Goal: Task Accomplishment & Management: Complete application form

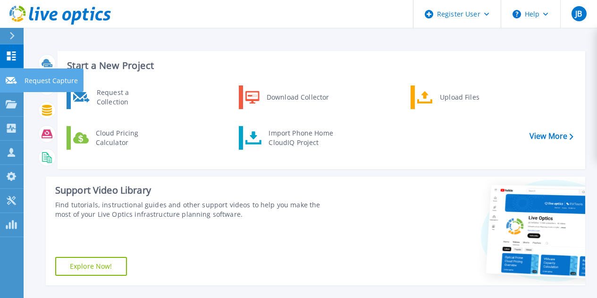
click at [15, 84] on div at bounding box center [11, 79] width 11 height 8
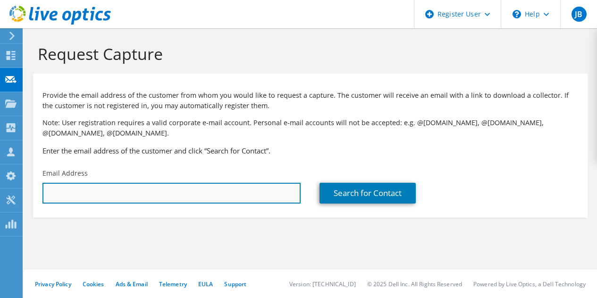
click at [158, 190] on input "text" at bounding box center [171, 193] width 258 height 21
paste input "[PERSON_NAME][EMAIL_ADDRESS][DOMAIN_NAME]"
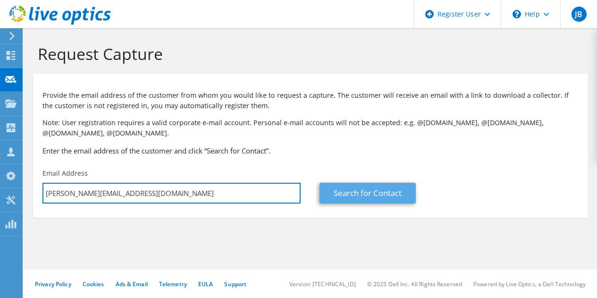
type input "[PERSON_NAME][EMAIL_ADDRESS][DOMAIN_NAME]"
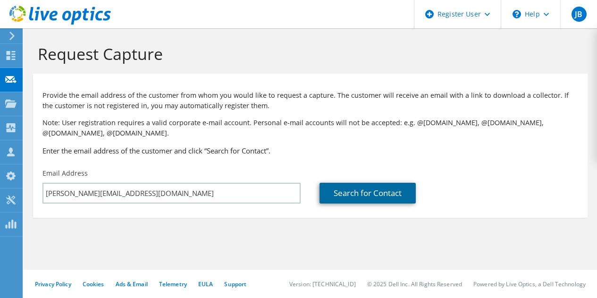
click at [391, 191] on link "Search for Contact" at bounding box center [367, 193] width 96 height 21
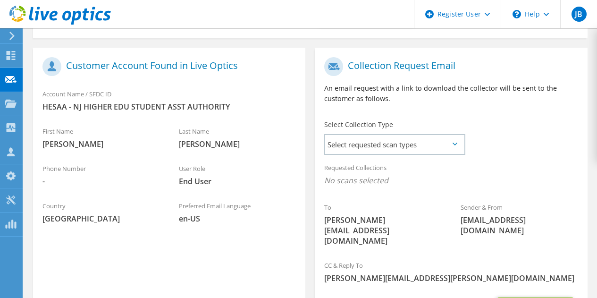
scroll to position [179, 0]
click at [416, 143] on span "Select requested scan types" at bounding box center [394, 144] width 139 height 19
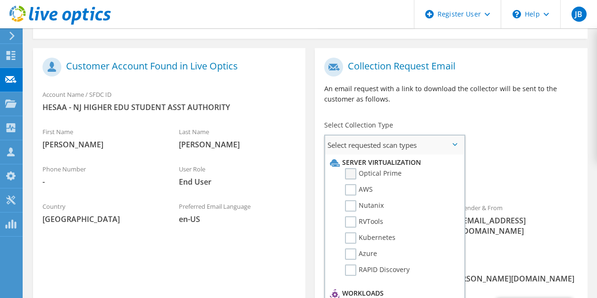
click at [350, 176] on label "Optical Prime" at bounding box center [373, 173] width 57 height 11
click at [0, 0] on input "Optical Prime" at bounding box center [0, 0] width 0 height 0
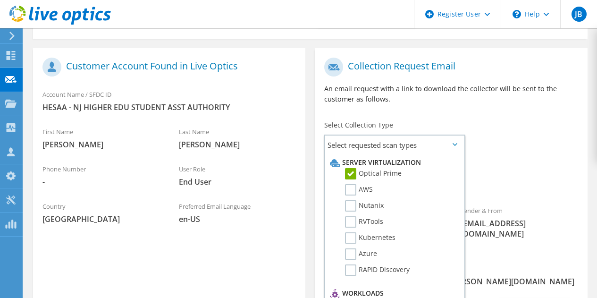
click at [528, 153] on div "To [PERSON_NAME][EMAIL_ADDRESS][DOMAIN_NAME] Sender & From [EMAIL_ADDRESS][DOMA…" at bounding box center [451, 156] width 272 height 206
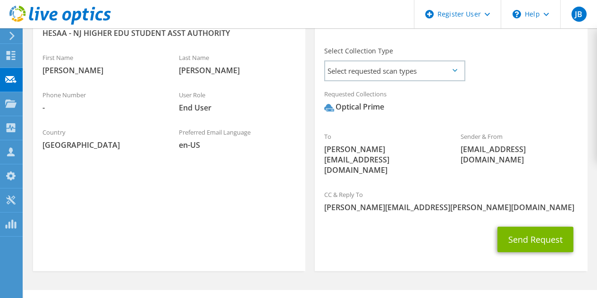
scroll to position [252, 0]
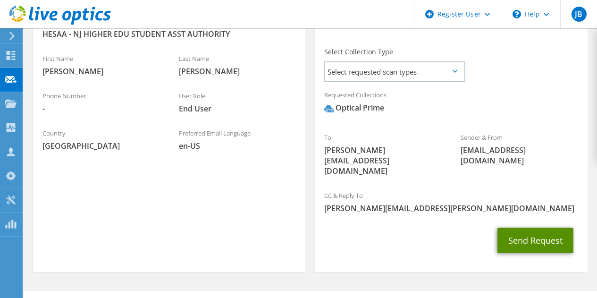
click at [526, 227] on button "Send Request" at bounding box center [535, 239] width 76 height 25
